Goal: Task Accomplishment & Management: Use online tool/utility

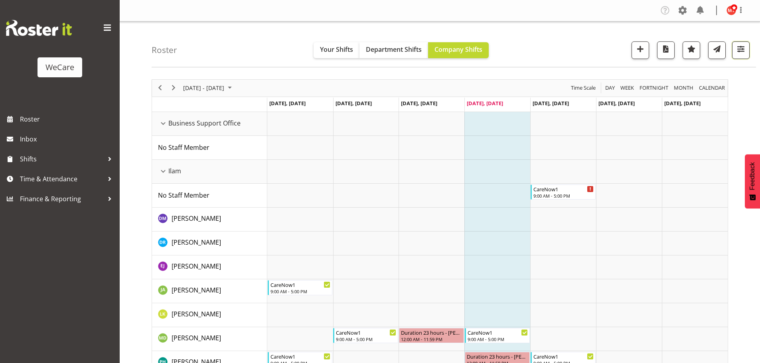
click at [738, 53] on span "button" at bounding box center [740, 49] width 10 height 10
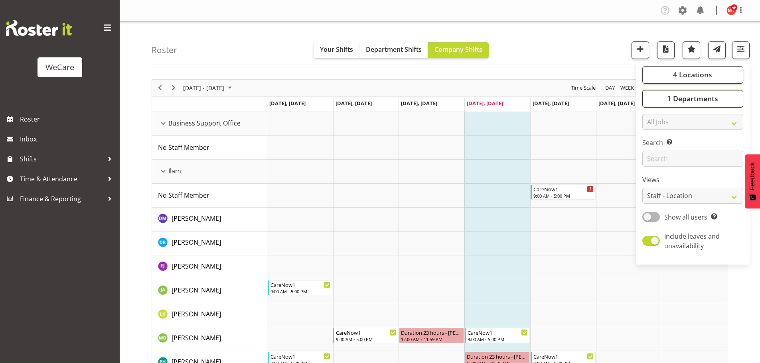
click at [687, 100] on span "1 Departments" at bounding box center [692, 99] width 51 height 10
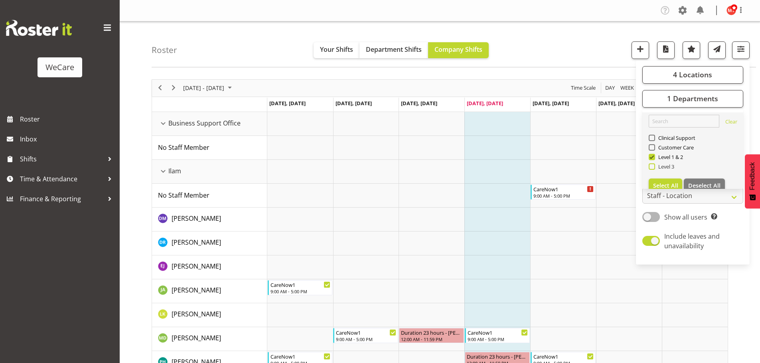
click at [652, 166] on span at bounding box center [651, 167] width 6 height 6
click at [652, 166] on input "Level 3" at bounding box center [650, 166] width 5 height 5
checkbox input "true"
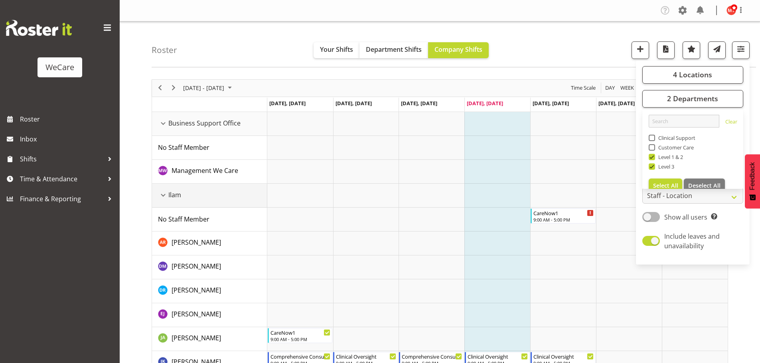
click at [163, 194] on div "Ilam resource" at bounding box center [163, 195] width 10 height 10
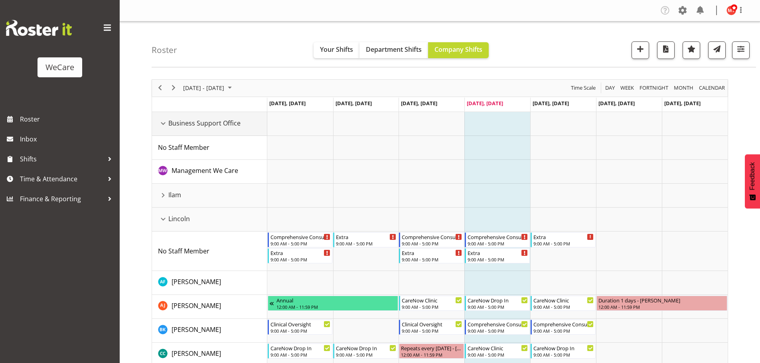
click at [163, 123] on div "Business Support Office resource" at bounding box center [163, 123] width 10 height 10
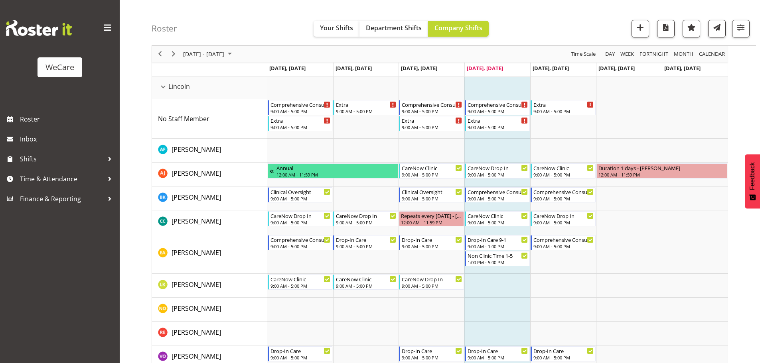
scroll to position [40, 0]
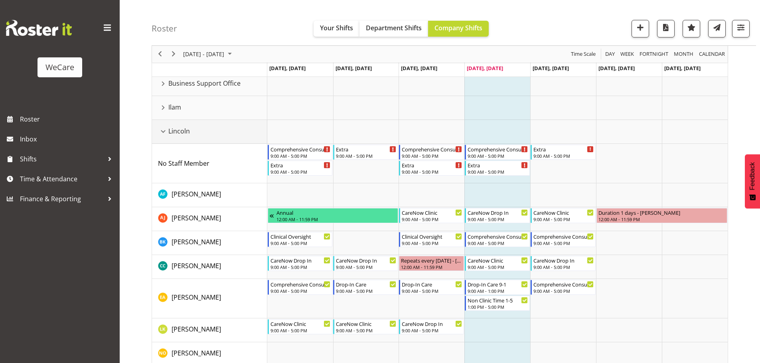
click at [165, 133] on div "Lincoln resource" at bounding box center [163, 131] width 10 height 10
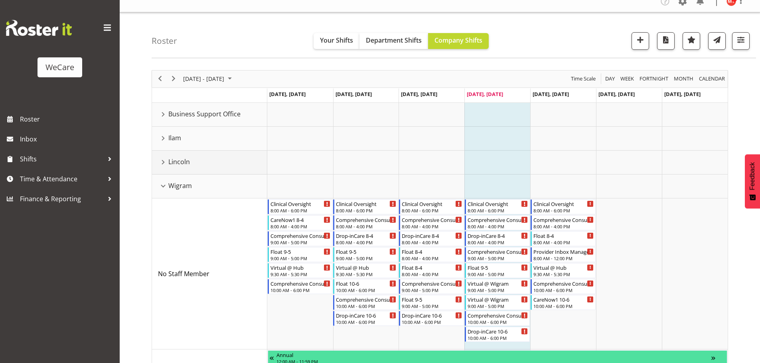
scroll to position [9, 0]
drag, startPoint x: 161, startPoint y: 187, endPoint x: 163, endPoint y: 171, distance: 16.4
click at [161, 187] on div "Wigram resource" at bounding box center [163, 186] width 10 height 10
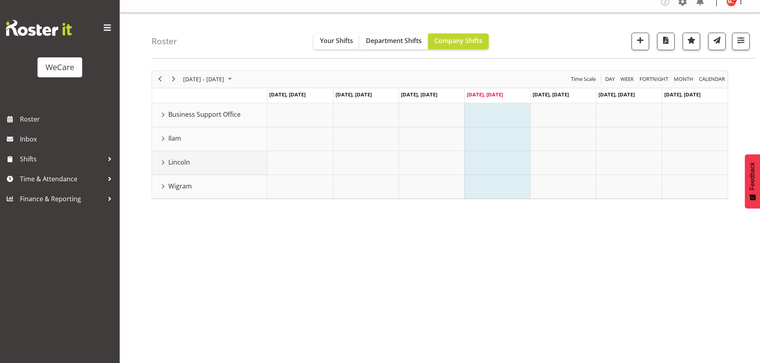
click at [163, 164] on div "Lincoln resource" at bounding box center [163, 163] width 10 height 10
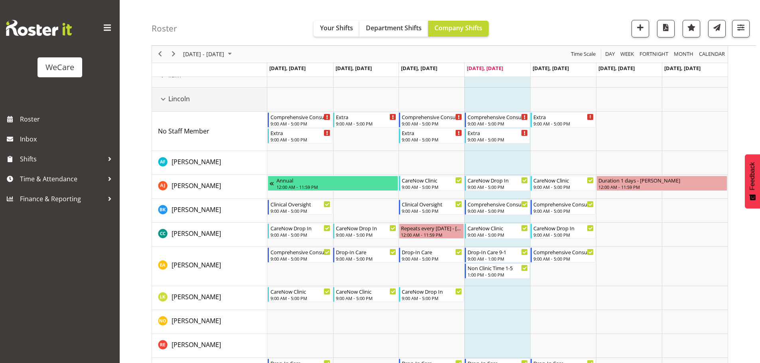
scroll to position [145, 0]
